Goal: Transaction & Acquisition: Obtain resource

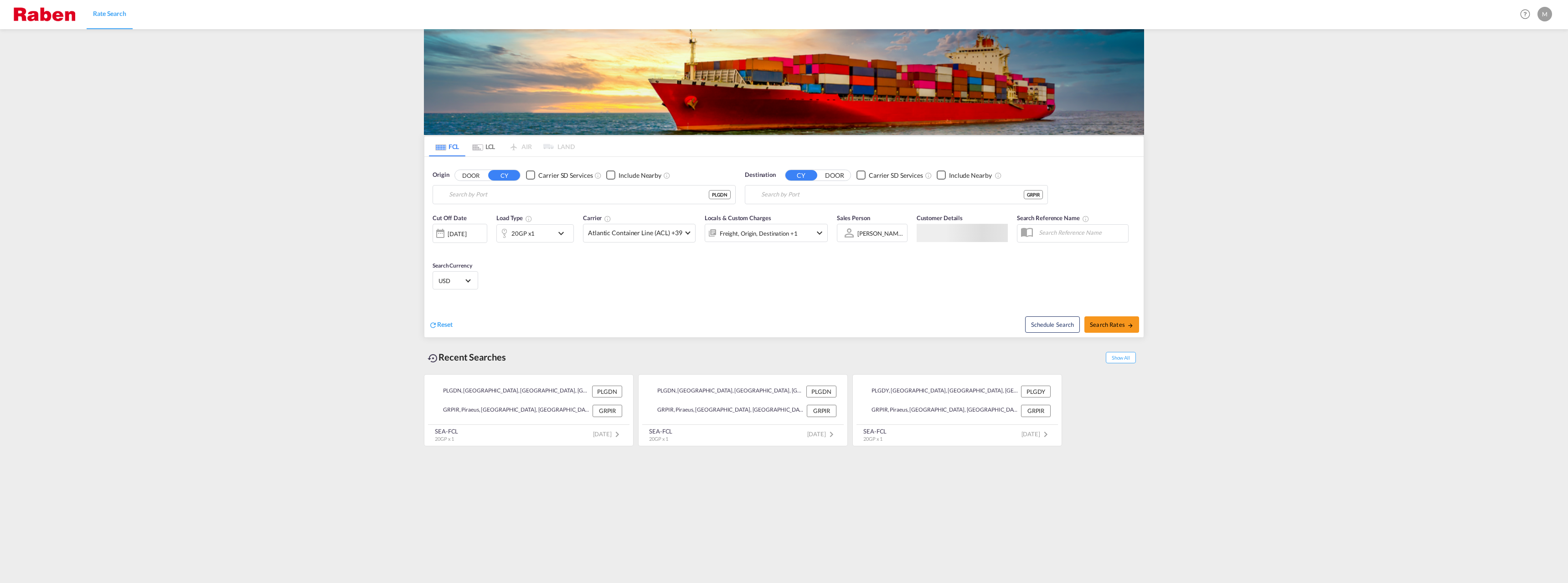
type input "Gdansk, PLGDN"
click at [801, 196] on input "Piraeus, GRPIR" at bounding box center [902, 195] width 282 height 14
click at [797, 218] on div "Salala h [GEOGRAPHIC_DATA] [GEOGRAPHIC_DATA]" at bounding box center [831, 219] width 173 height 27
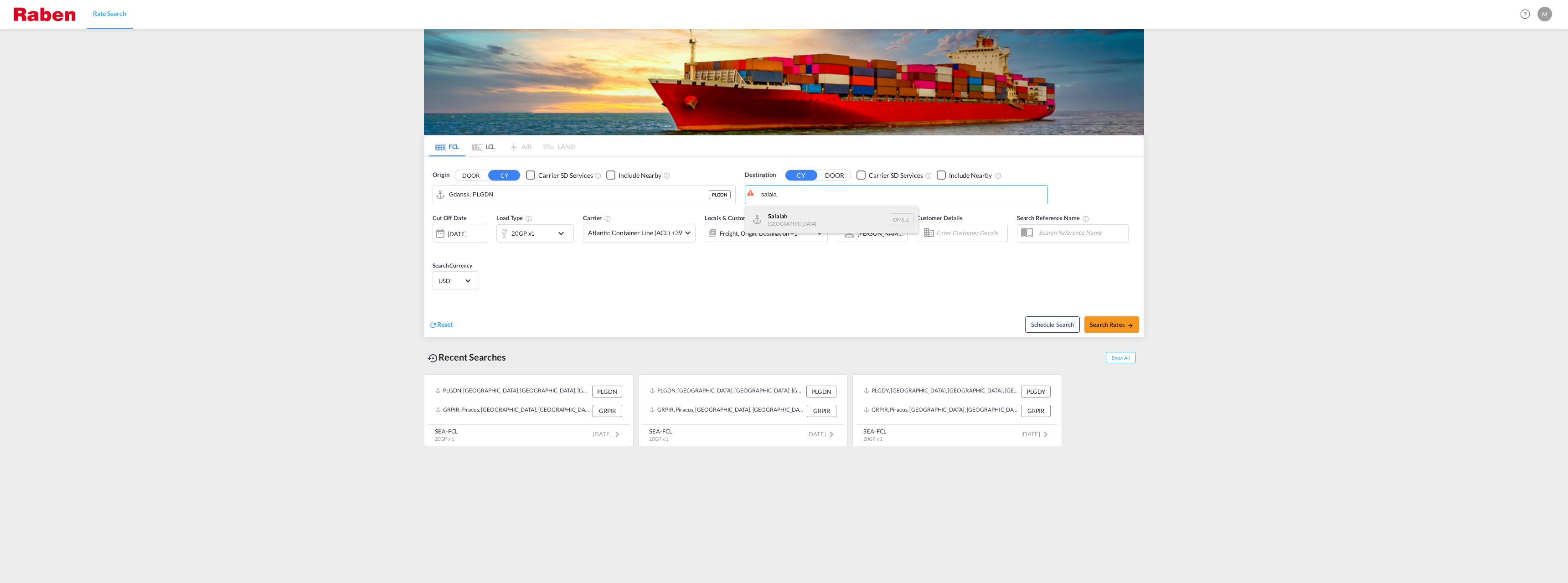
type input "Salalah, OMSLL"
click at [555, 228] on div "20GP x1" at bounding box center [535, 233] width 78 height 18
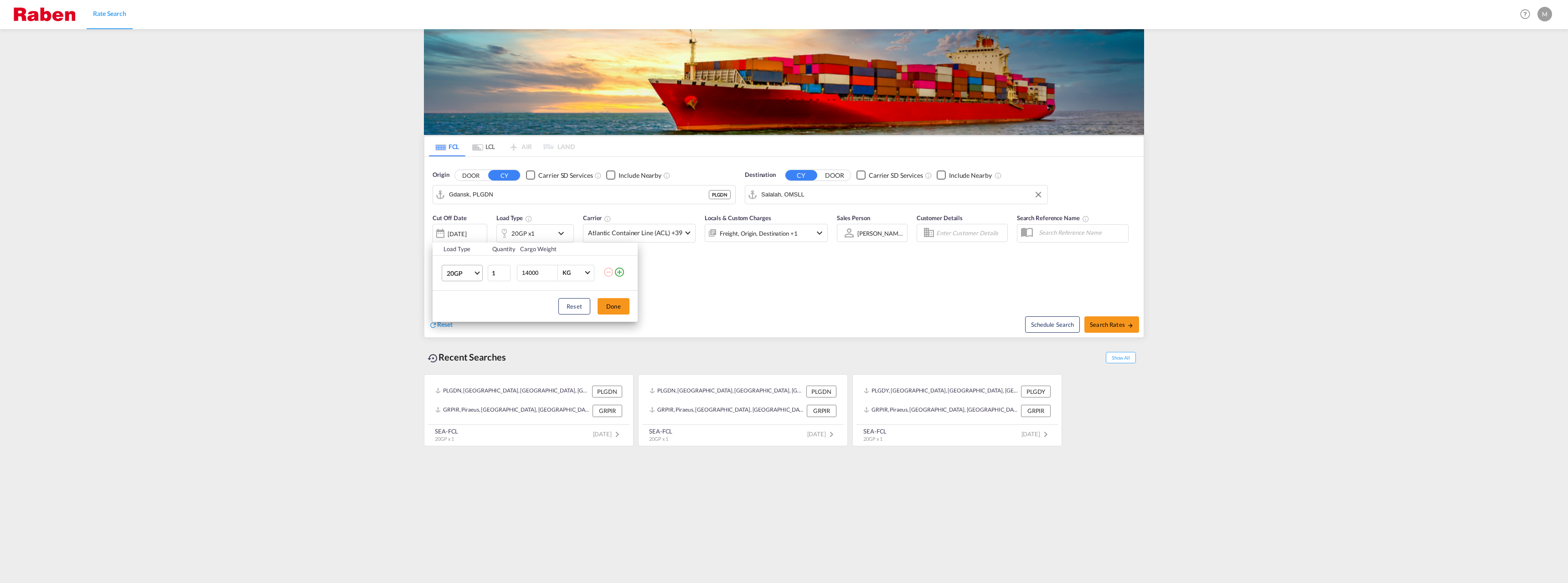
click at [464, 275] on span "20GP" at bounding box center [460, 273] width 27 height 9
click at [466, 316] on md-option "40HC" at bounding box center [470, 317] width 62 height 22
click at [616, 309] on button "Done" at bounding box center [614, 306] width 32 height 16
click at [1102, 324] on span "Search Rates" at bounding box center [1112, 324] width 43 height 7
type input "PLGDN to OMSLL / [DATE]"
